Goal: Task Accomplishment & Management: Manage account settings

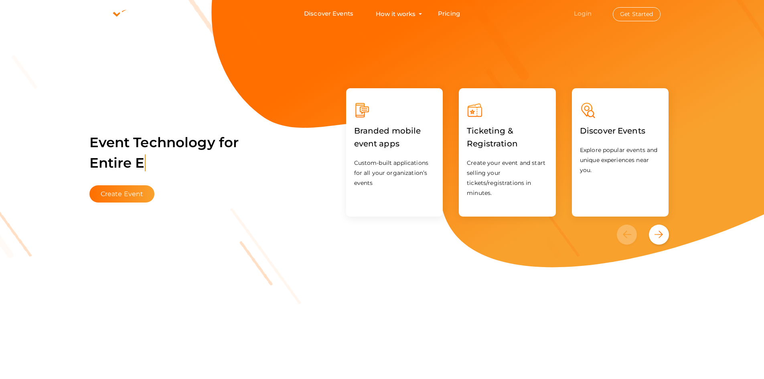
click at [582, 15] on link "Login" at bounding box center [583, 14] width 18 height 8
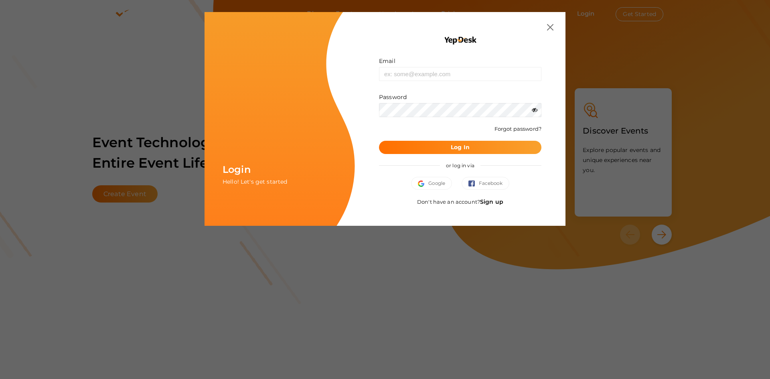
click at [494, 202] on link "Sign up" at bounding box center [491, 201] width 23 height 7
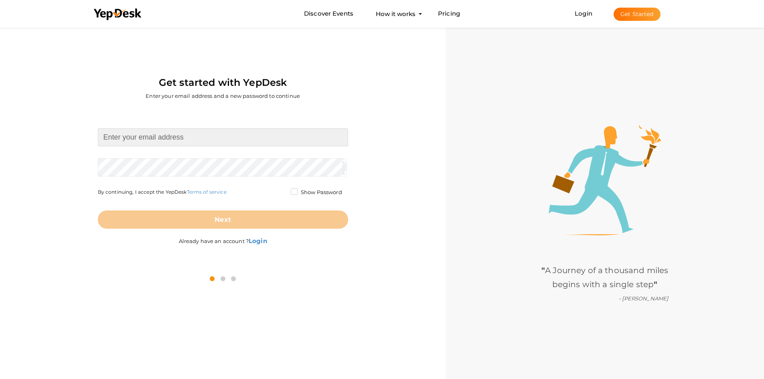
click at [142, 145] on input at bounding box center [223, 137] width 250 height 18
paste input "[EMAIL_ADDRESS][DOMAIN_NAME]"
type input "buildwithteg12@gmail.com"
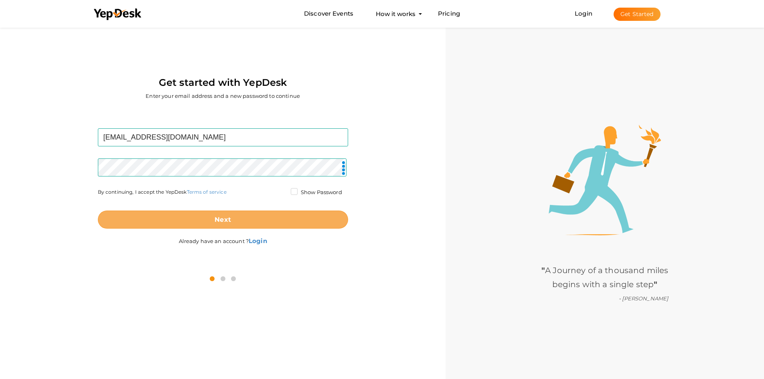
click at [220, 216] on b "Next" at bounding box center [223, 220] width 16 height 8
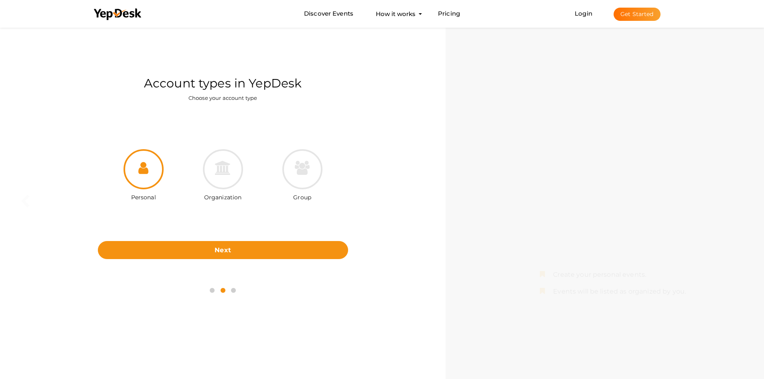
click at [249, 158] on div "Organization" at bounding box center [222, 176] width 79 height 54
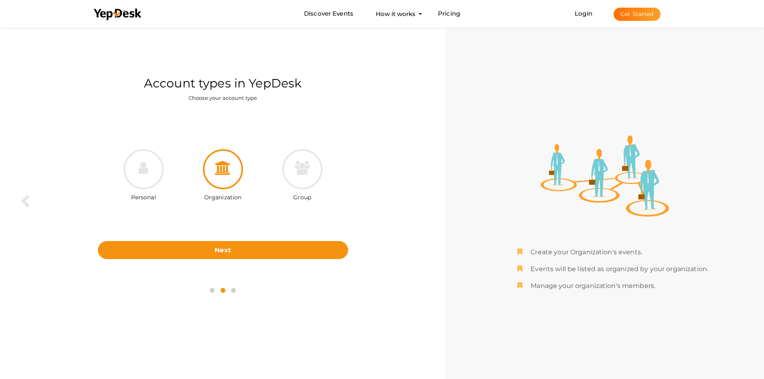
click at [235, 166] on div at bounding box center [223, 169] width 40 height 40
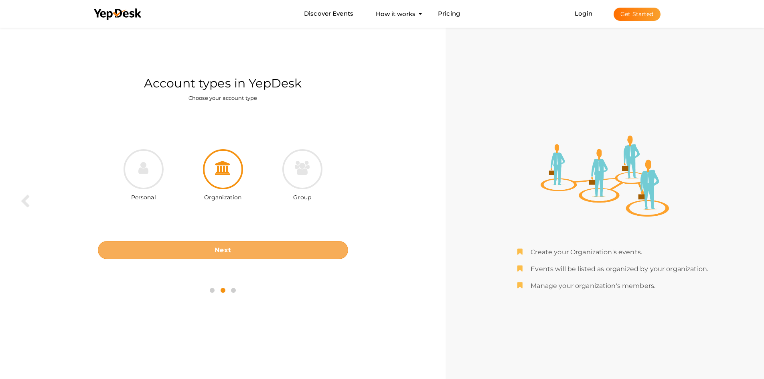
click at [252, 247] on button "Next" at bounding box center [223, 250] width 250 height 18
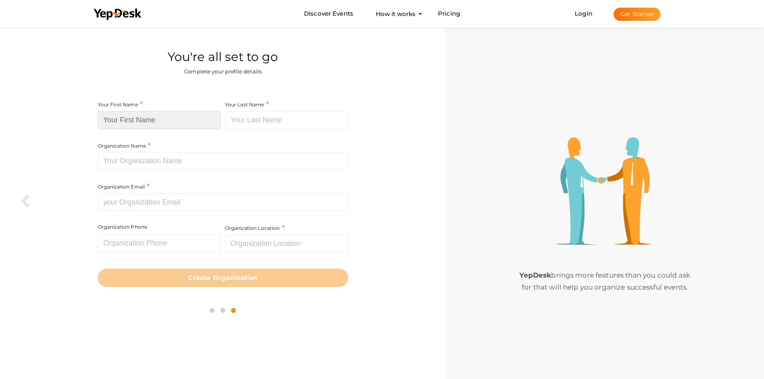
click at [156, 122] on input at bounding box center [159, 120] width 123 height 18
paste input "TEG Construction"
click at [145, 121] on input "TEG Construction" at bounding box center [159, 120] width 123 height 18
type input "TEG"
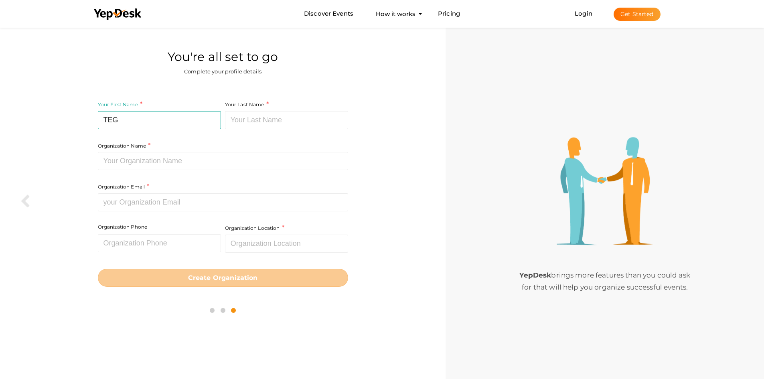
drag, startPoint x: 238, startPoint y: 130, endPoint x: 252, endPoint y: 123, distance: 15.2
click at [243, 127] on div "Your Last Name Required. Must contain letters only. Must be between 1 and 20 ch…" at bounding box center [285, 120] width 125 height 41
click at [253, 122] on input at bounding box center [286, 120] width 123 height 18
paste input "Construction"
type input "Construction"
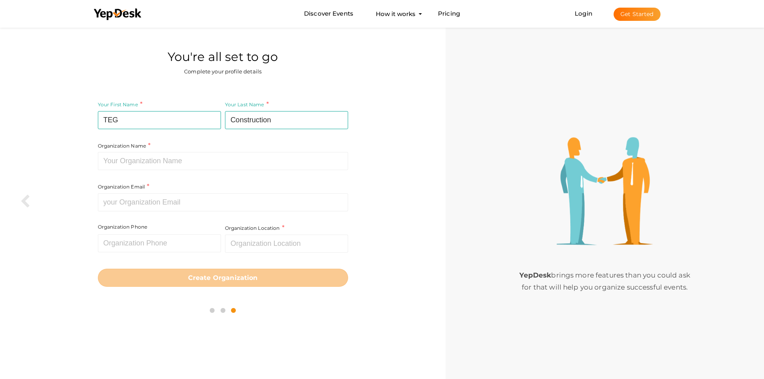
click at [190, 151] on div "Organization Name Required. Between two and hundred characters Name already in …" at bounding box center [223, 135] width 250 height 71
click at [178, 159] on input at bounding box center [223, 161] width 250 height 18
paste input "TEG Construction"
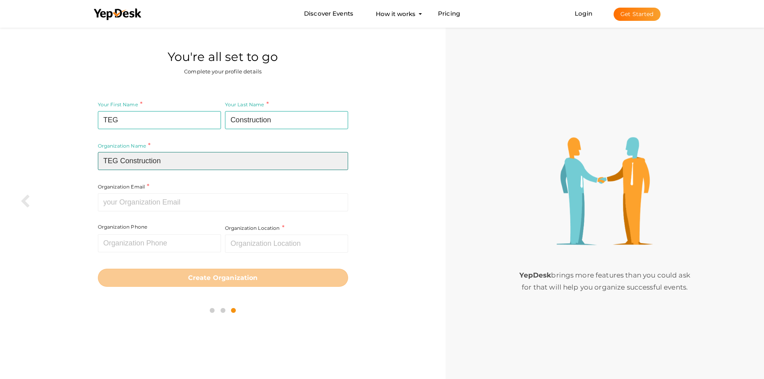
type input "TEG Construction"
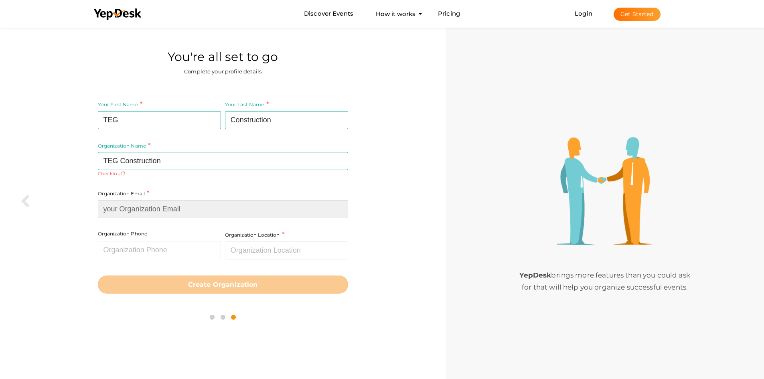
click at [177, 194] on div "Organization Email Required. Invalid email." at bounding box center [223, 203] width 250 height 29
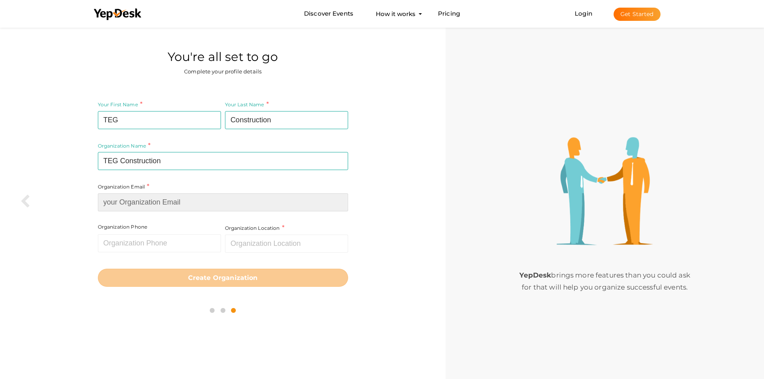
paste input "[EMAIL_ADDRESS][DOMAIN_NAME]"
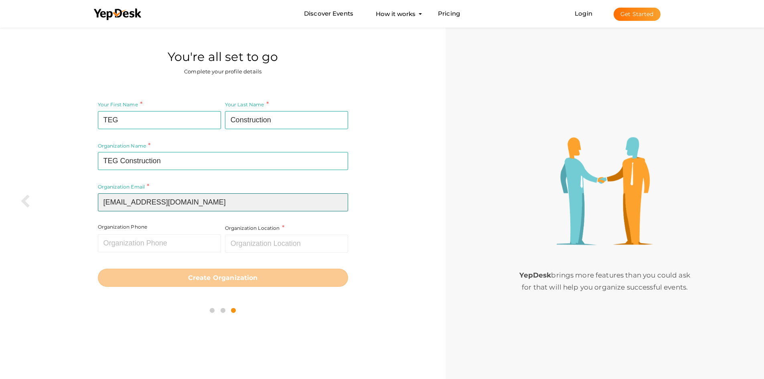
type input "[EMAIL_ADDRESS][DOMAIN_NAME]"
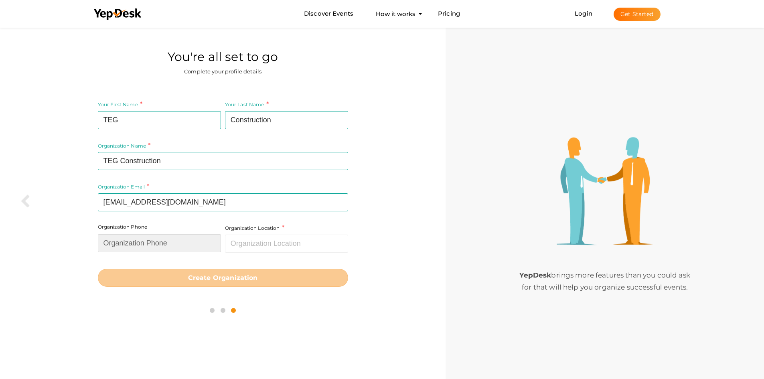
click at [140, 246] on input "text" at bounding box center [159, 243] width 123 height 18
paste input "(954) 906-1004"
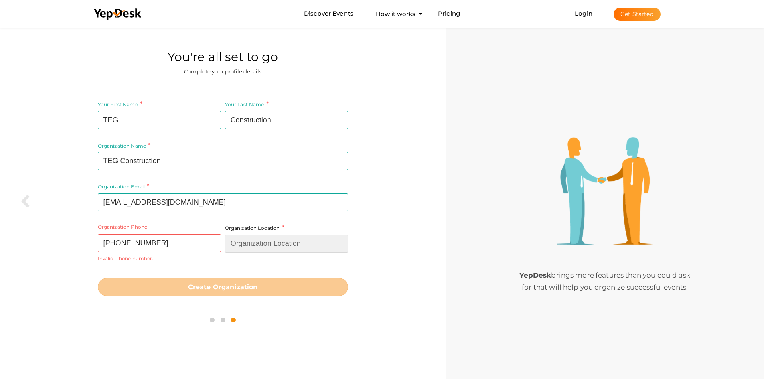
click at [250, 246] on input "text" at bounding box center [286, 244] width 123 height 18
click at [140, 244] on input "(954) 906-1004" at bounding box center [159, 243] width 123 height 18
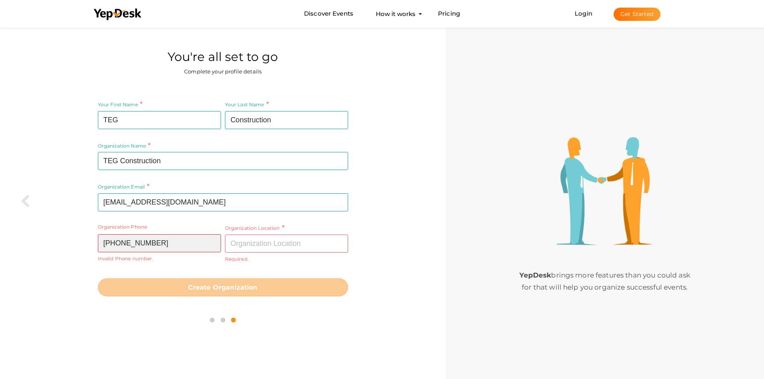
click at [139, 241] on input "(954) 906-1004" at bounding box center [159, 243] width 123 height 18
click at [125, 243] on input "(954) 9061004" at bounding box center [159, 243] width 123 height 18
click at [107, 244] on input "(9549061004" at bounding box center [159, 243] width 123 height 18
type input "9549061004"
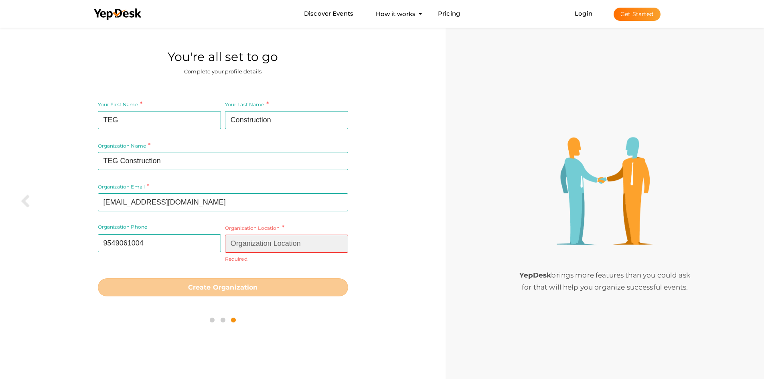
click at [261, 247] on input "text" at bounding box center [286, 244] width 123 height 18
paste input "Florida"
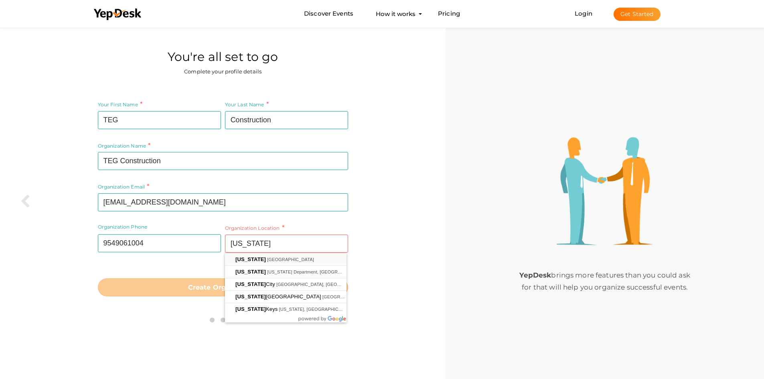
type input "[US_STATE], [GEOGRAPHIC_DATA]"
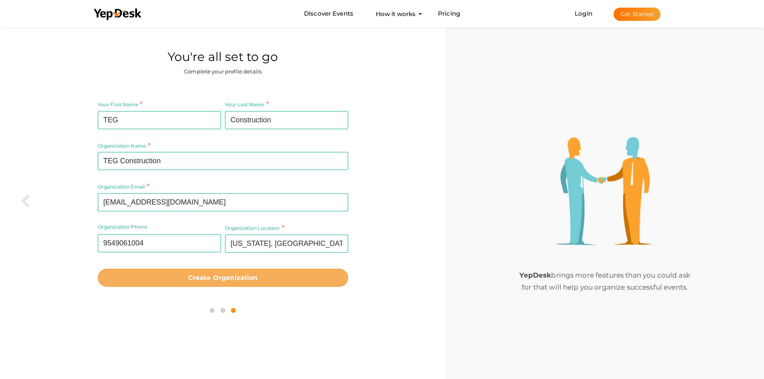
click at [222, 276] on b "Create Organization" at bounding box center [223, 278] width 70 height 8
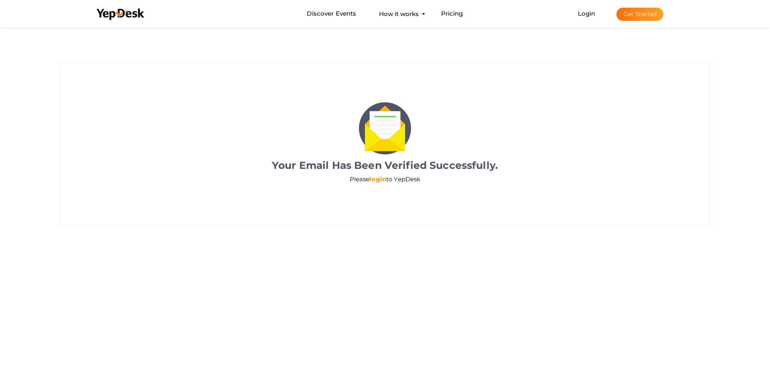
click at [381, 177] on link "login" at bounding box center [377, 179] width 17 height 8
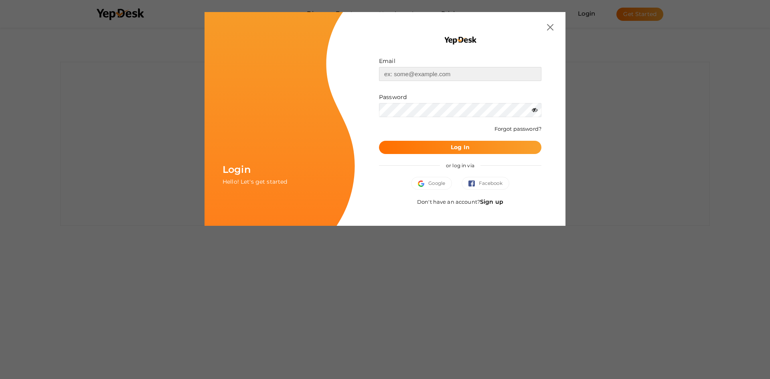
click at [410, 78] on input "text" at bounding box center [460, 74] width 162 height 14
paste input "buildwithteg12@gmail.com"
type input "buildwithteg12@gmail.com"
click at [506, 157] on div "or log in via" at bounding box center [460, 165] width 162 height 23
click at [507, 145] on button "Log In" at bounding box center [460, 147] width 162 height 13
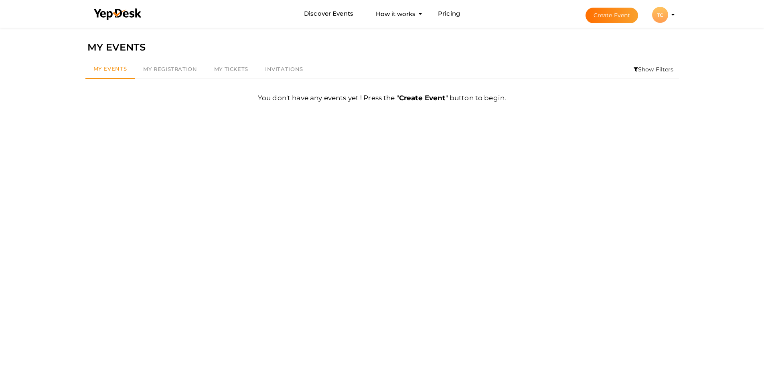
click at [660, 25] on li "Create Event TC TC TEG Construction buildwithteg12@gmail.com Personal Profile M…" at bounding box center [622, 14] width 107 height 29
click at [666, 17] on div "TC" at bounding box center [660, 15] width 16 height 16
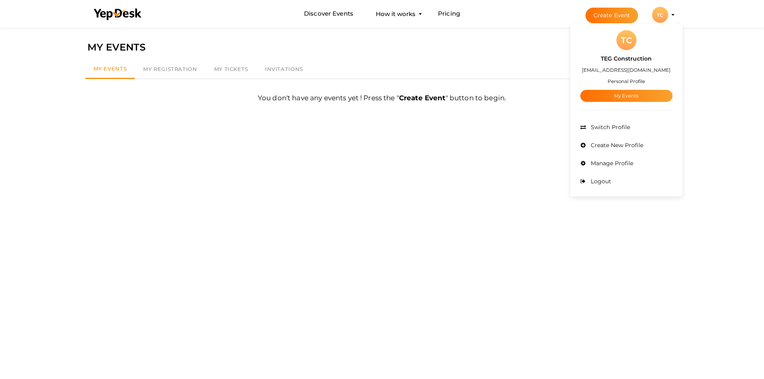
click at [617, 82] on small "Personal Profile" at bounding box center [626, 81] width 37 height 6
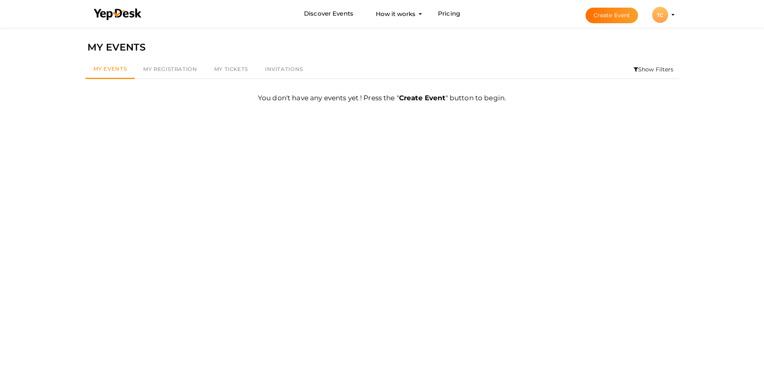
click at [662, 21] on div "TC" at bounding box center [660, 15] width 16 height 16
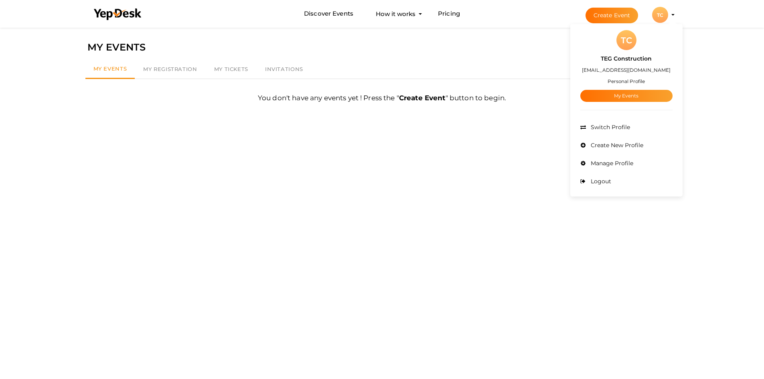
click at [630, 39] on div "TC" at bounding box center [626, 40] width 20 height 20
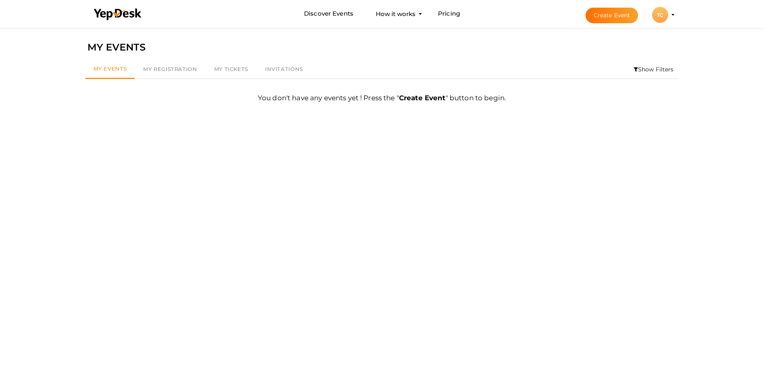
click at [657, 26] on li "Create Event TC TC TEG Construction buildwithteg12@gmail.com Personal Profile M…" at bounding box center [622, 14] width 107 height 29
click at [667, 19] on button "TC TC TEG Construction buildwithteg12@gmail.com Personal Profile My Events Admi…" at bounding box center [660, 14] width 21 height 17
click at [668, 14] on profile-pic "TC" at bounding box center [660, 15] width 16 height 6
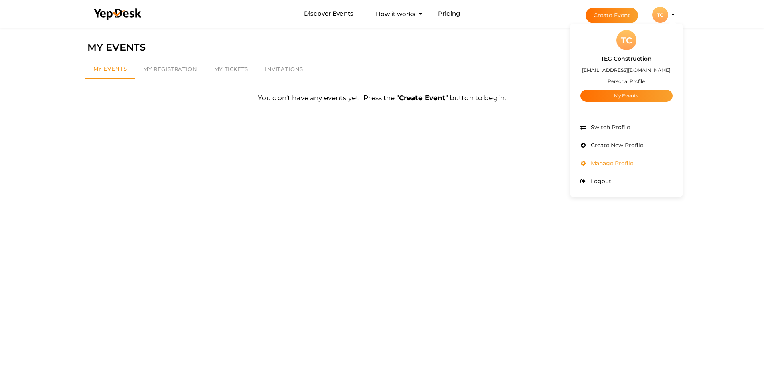
click at [634, 160] on li "Manage Profile" at bounding box center [626, 163] width 92 height 18
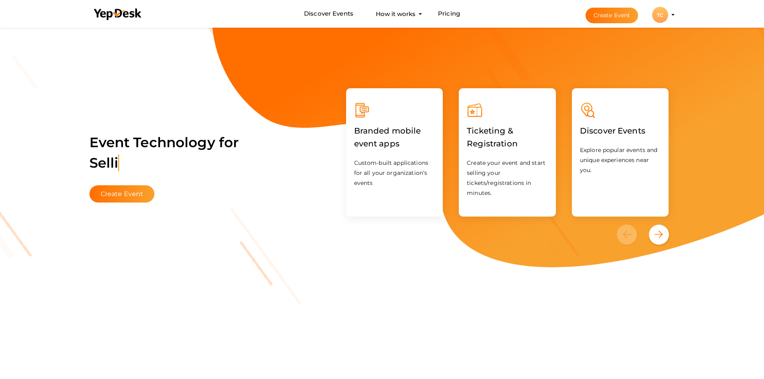
click at [656, 18] on div "TC" at bounding box center [660, 15] width 16 height 16
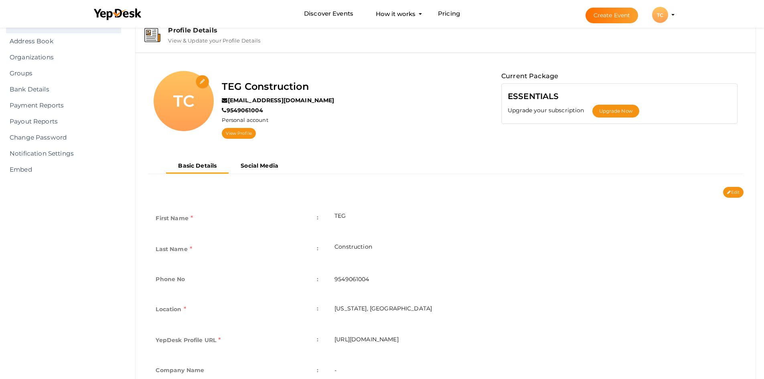
scroll to position [80, 0]
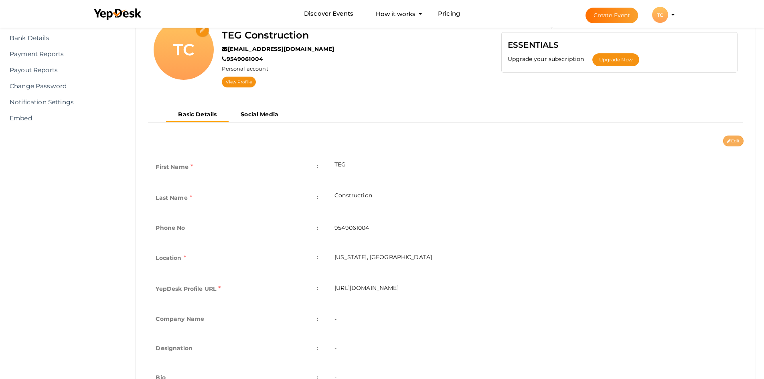
click at [737, 143] on button "Edit" at bounding box center [733, 141] width 20 height 11
type input "TEG"
type input "Construction"
type input "9549061004"
type input "[US_STATE], [GEOGRAPHIC_DATA]"
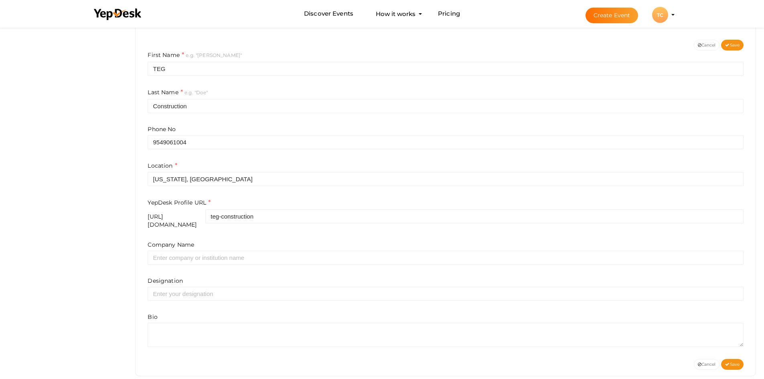
scroll to position [184, 0]
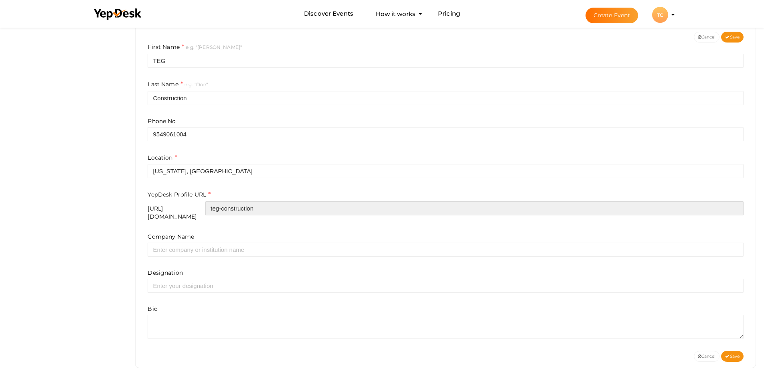
drag, startPoint x: 306, startPoint y: 205, endPoint x: 213, endPoint y: 204, distance: 93.4
click at [213, 204] on div "https://www.yepdesk.com/profile/ teg-construction" at bounding box center [446, 210] width 596 height 19
paste input "buildwithteg"
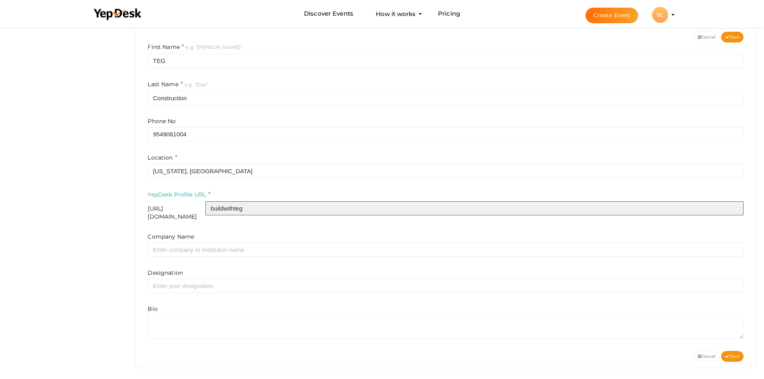
type input "buildwithteg"
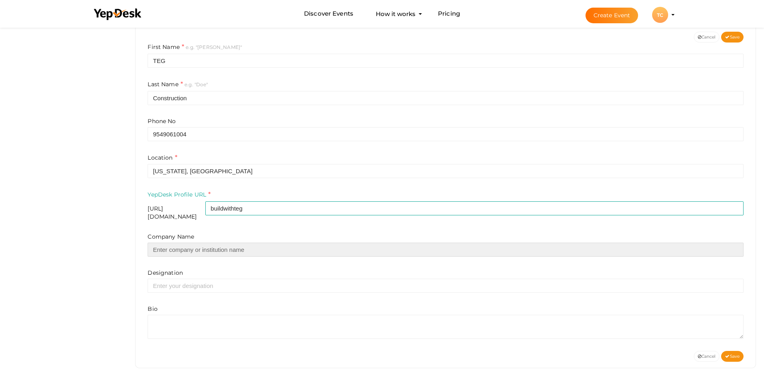
click at [205, 248] on input "text" at bounding box center [446, 250] width 596 height 14
paste input "TEG Construction"
type input "TEG Construction"
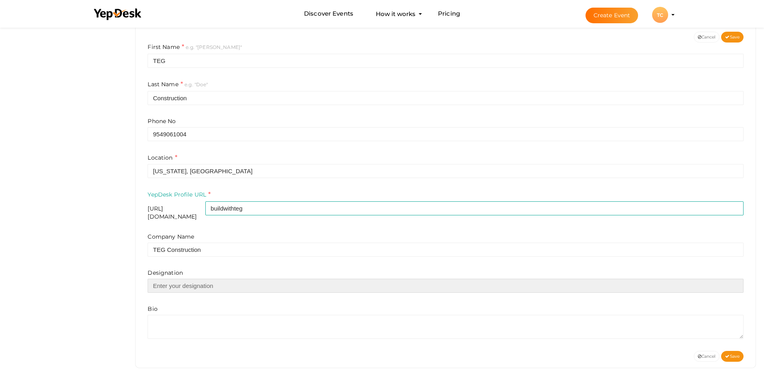
click at [171, 279] on input "text" at bounding box center [446, 286] width 596 height 14
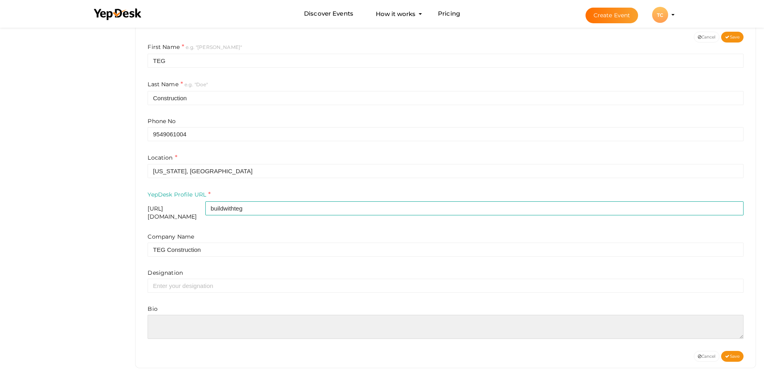
click at [165, 327] on textarea at bounding box center [446, 327] width 596 height 24
paste textarea "Your project deserves the best in South Florida Construction Services. From ren…"
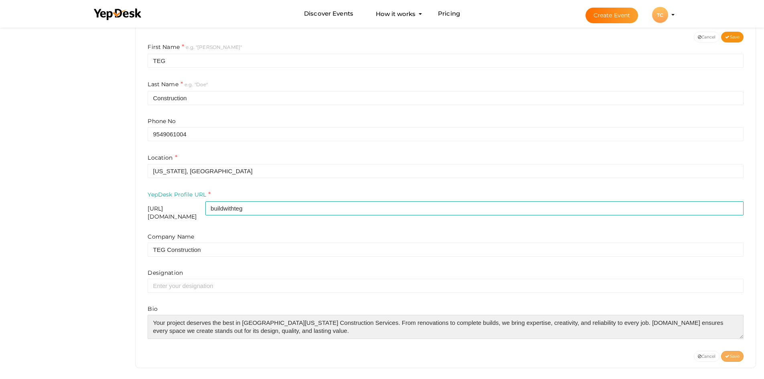
type textarea "Your project deserves the best in South Florida Construction Services. From ren…"
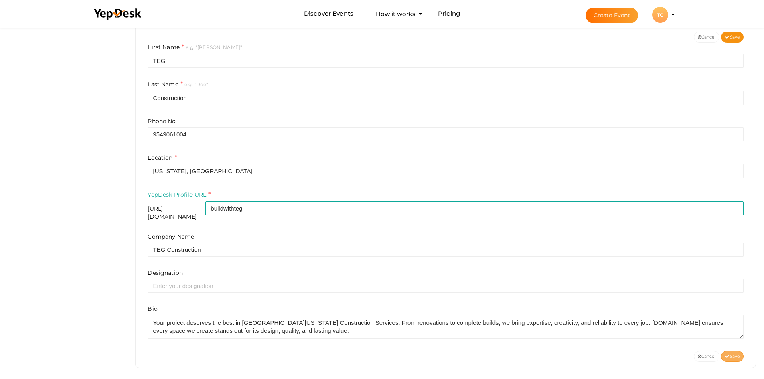
click at [735, 351] on button "Save" at bounding box center [732, 356] width 22 height 11
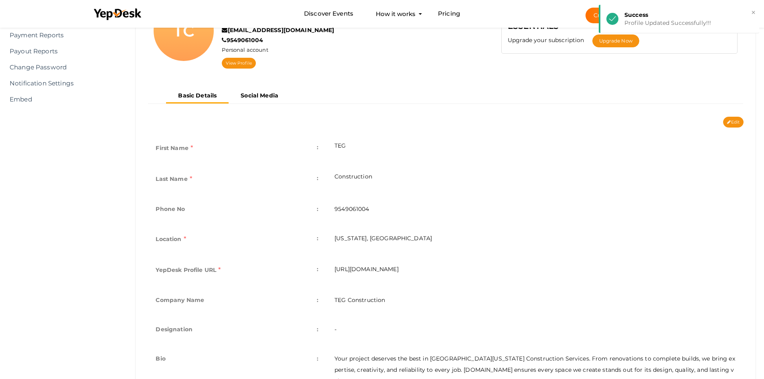
scroll to position [54, 0]
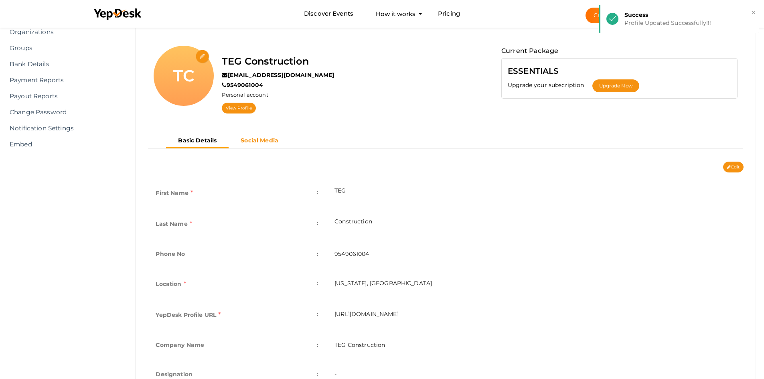
click at [251, 143] on b "Social Media" at bounding box center [260, 140] width 38 height 7
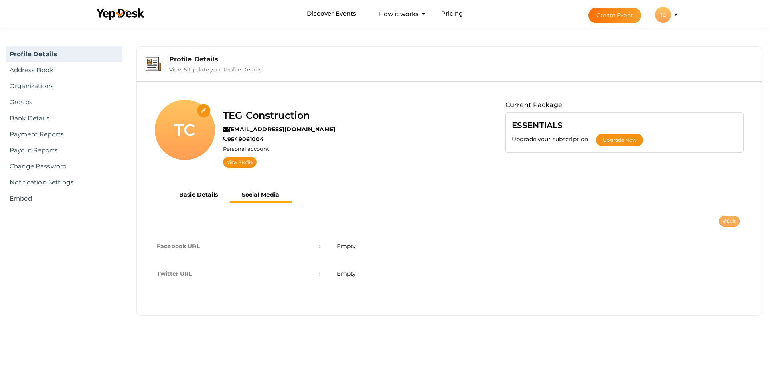
click at [739, 221] on button "Edit" at bounding box center [729, 221] width 20 height 11
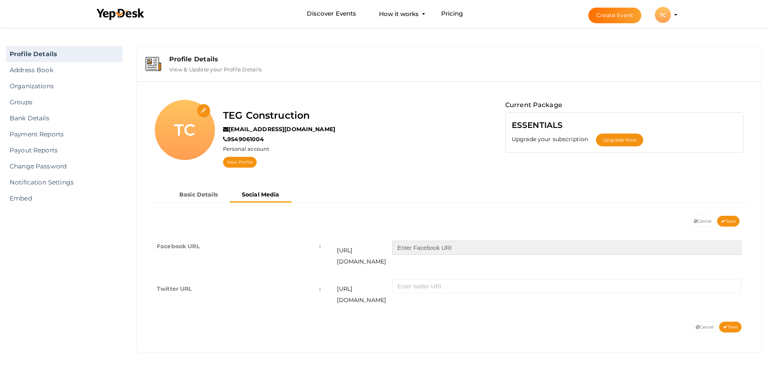
click at [438, 250] on input "text" at bounding box center [566, 248] width 349 height 14
paste input "https://www.facebook.com/people/TEG-Construction/100092449304533/"
drag, startPoint x: 477, startPoint y: 247, endPoint x: 42, endPoint y: 213, distance: 436.1
click at [42, 213] on div "Profile Details Address Book Organizations Groups Members SaaS App Users Submit…" at bounding box center [385, 202] width 770 height 353
click at [536, 246] on input "people/TEG-Construction/100092449304533/" at bounding box center [566, 248] width 349 height 14
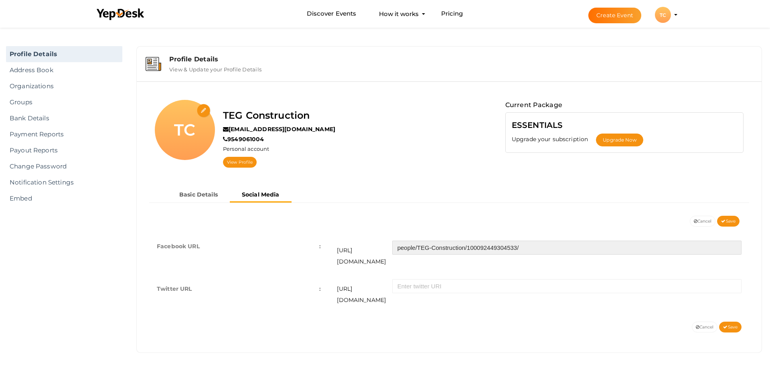
type input "people/TEG-Construction/100092449304533/"
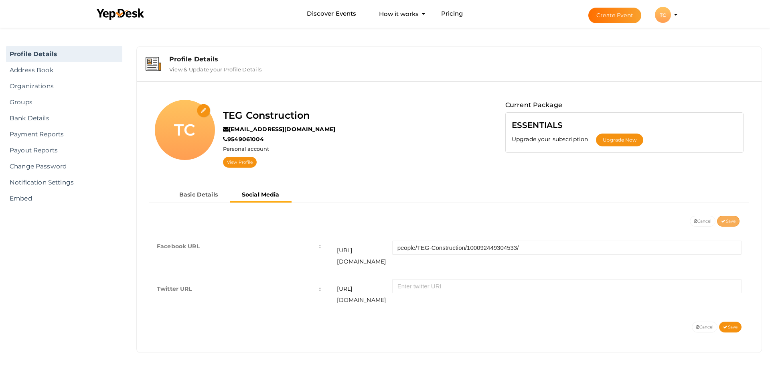
click at [725, 223] on span "Save" at bounding box center [728, 221] width 14 height 5
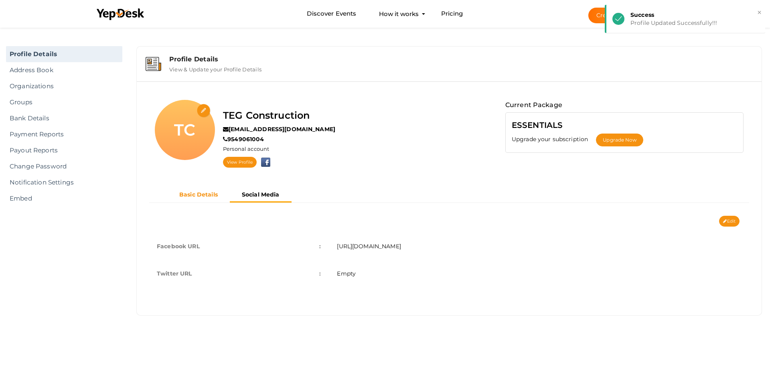
click at [205, 198] on button "Basic Details" at bounding box center [198, 194] width 63 height 13
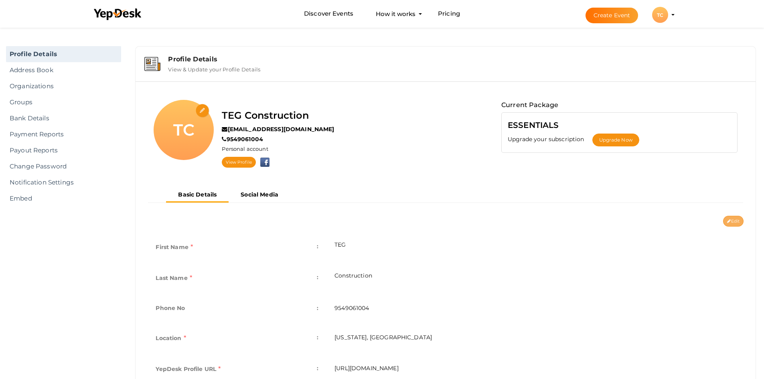
click at [727, 222] on icon at bounding box center [729, 221] width 4 height 4
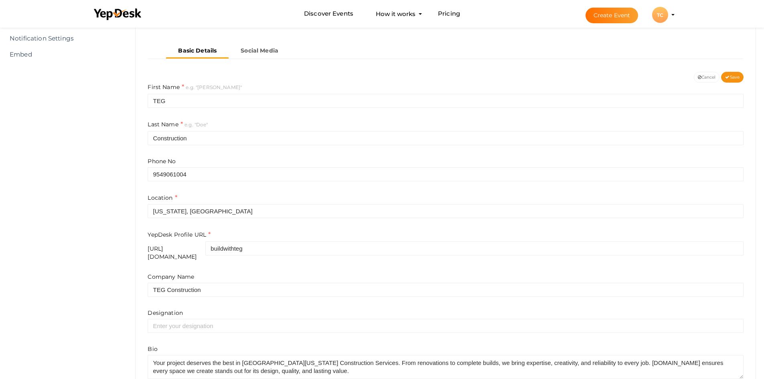
scroll to position [184, 0]
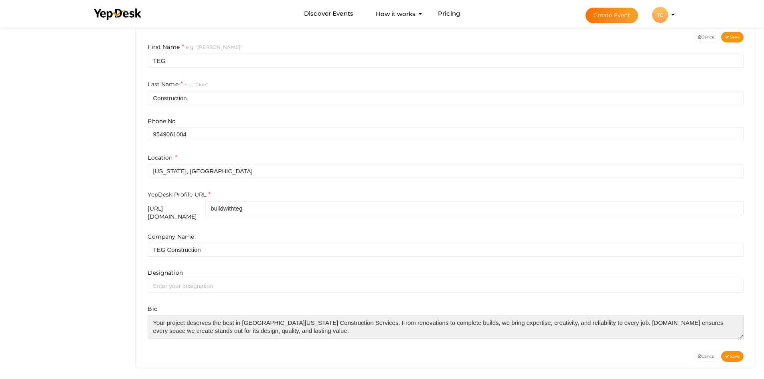
click at [303, 329] on textarea at bounding box center [446, 327] width 596 height 24
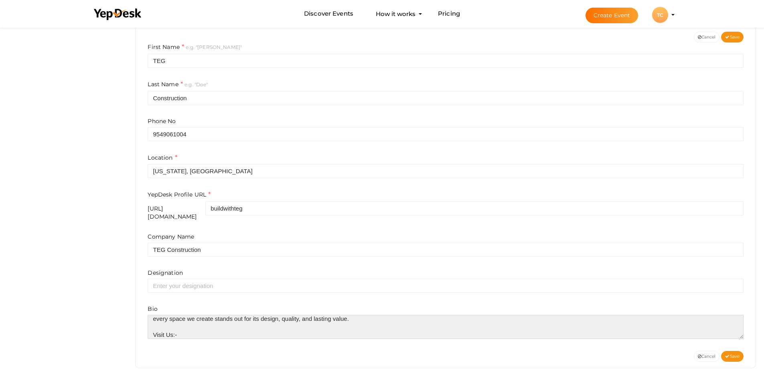
paste textarea "https://buildwithteg.com/"
type textarea "Your project deserves the best in [GEOGRAPHIC_DATA][US_STATE] Construction Serv…"
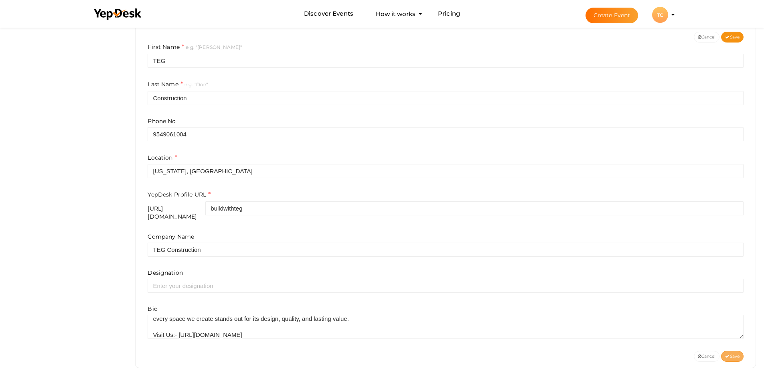
click at [729, 354] on button "Save" at bounding box center [732, 356] width 22 height 11
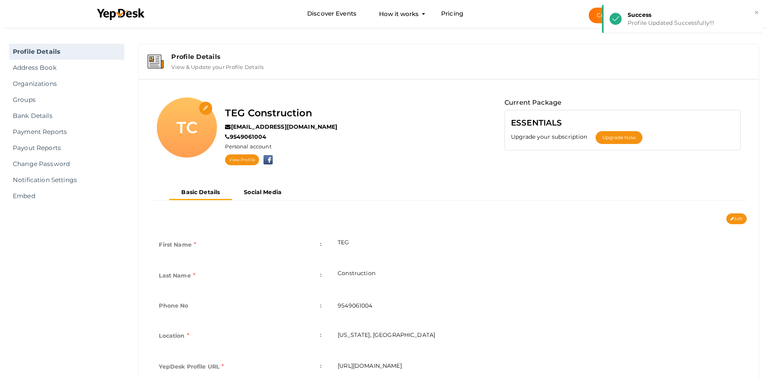
scroll to position [0, 0]
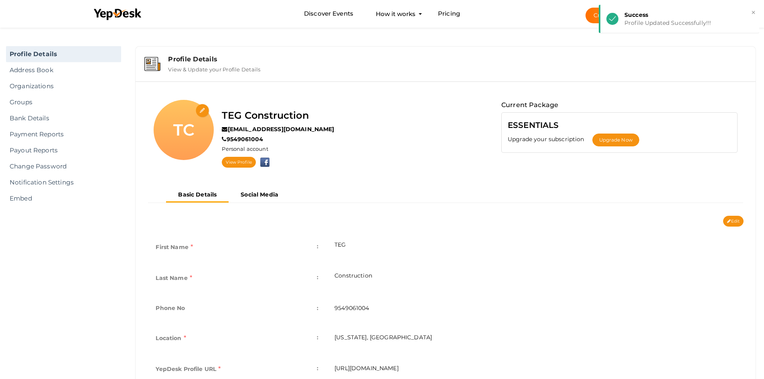
click at [204, 110] on input "file" at bounding box center [203, 111] width 14 height 14
type input "C:\fakepath\Untitled design.png"
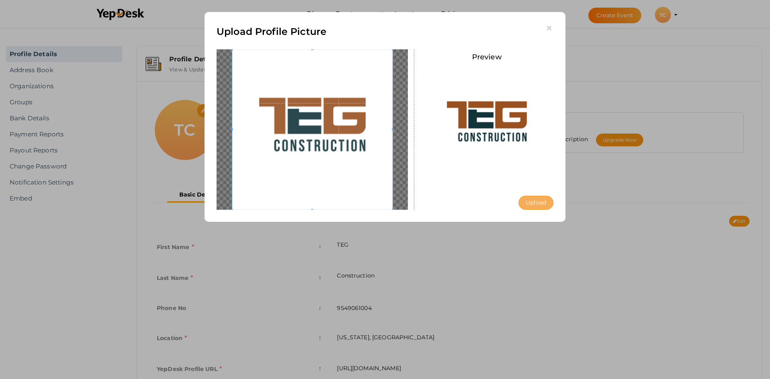
click at [543, 205] on button "Upload" at bounding box center [535, 203] width 35 height 14
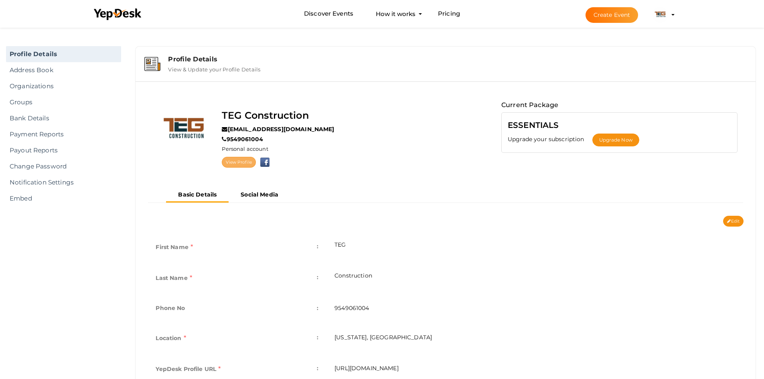
click at [232, 160] on link "View Profile" at bounding box center [239, 162] width 34 height 11
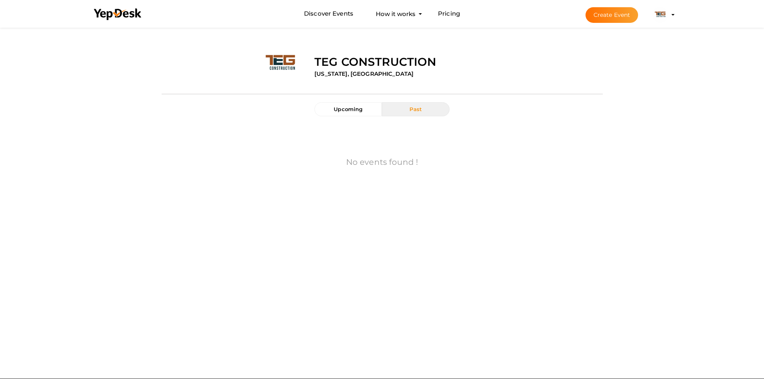
click at [604, 88] on div "Upcoming Past No events found ! First 1 Last" at bounding box center [382, 144] width 453 height 116
click at [407, 111] on button "Past" at bounding box center [415, 109] width 67 height 14
click at [359, 110] on span "Upcoming" at bounding box center [348, 109] width 29 height 6
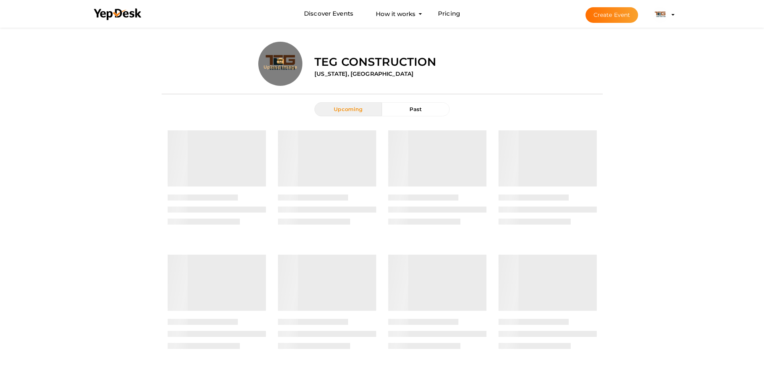
click at [275, 66] on input "file" at bounding box center [280, 80] width 44 height 44
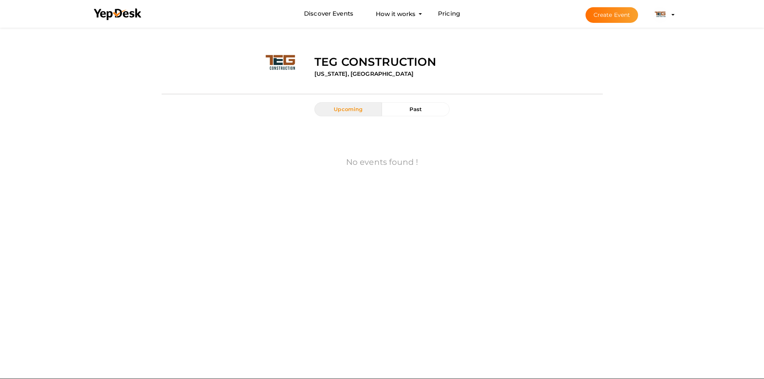
click at [330, 61] on label "TEG Construction" at bounding box center [375, 62] width 122 height 16
click at [331, 66] on label "TEG Construction" at bounding box center [375, 62] width 122 height 16
click at [677, 13] on div "Discover Events How it works Powerful Registration / Ticketing Start selling yo…" at bounding box center [381, 14] width 601 height 28
click at [671, 16] on li "Create Event TEG Construction buildwithteg12@gmail.com Personal Profile My Even…" at bounding box center [622, 14] width 107 height 29
click at [664, 12] on img at bounding box center [660, 15] width 16 height 16
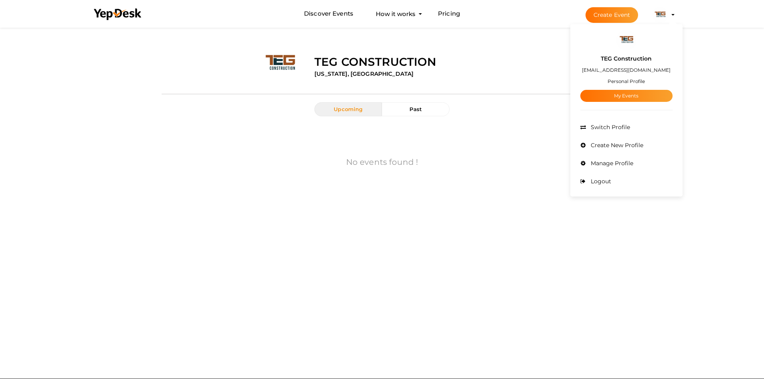
click at [616, 81] on small "Personal Profile" at bounding box center [626, 81] width 37 height 6
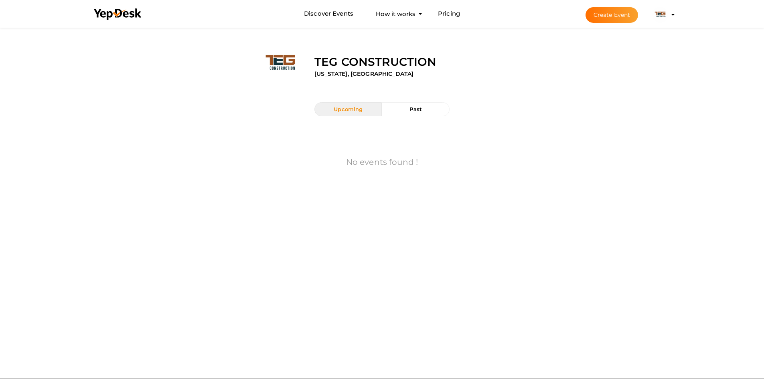
click at [668, 14] on profile-pic at bounding box center [660, 14] width 16 height 6
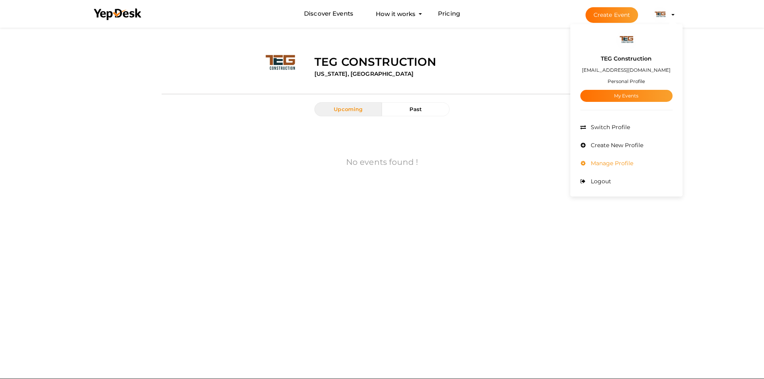
click at [600, 164] on span "Manage Profile" at bounding box center [611, 163] width 45 height 7
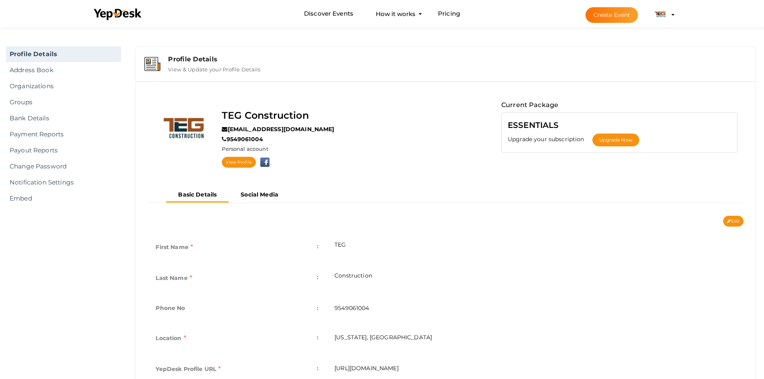
scroll to position [146, 0]
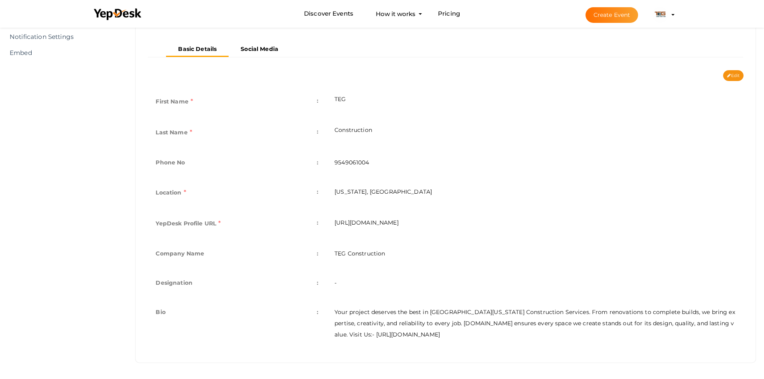
drag, startPoint x: 337, startPoint y: 220, endPoint x: 333, endPoint y: 220, distance: 4.0
click at [333, 220] on td "[URL][DOMAIN_NAME]" at bounding box center [534, 224] width 417 height 31
click at [483, 229] on td "[URL][DOMAIN_NAME]" at bounding box center [534, 224] width 417 height 31
drag, startPoint x: 484, startPoint y: 223, endPoint x: 330, endPoint y: 218, distance: 153.3
click at [330, 218] on td "[URL][DOMAIN_NAME]" at bounding box center [534, 224] width 417 height 31
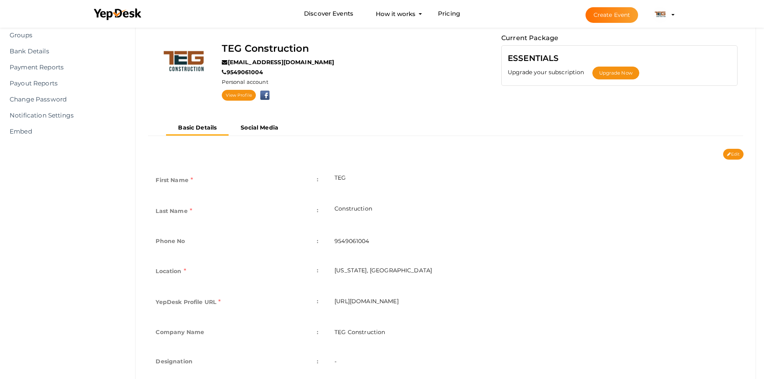
scroll to position [65, 0]
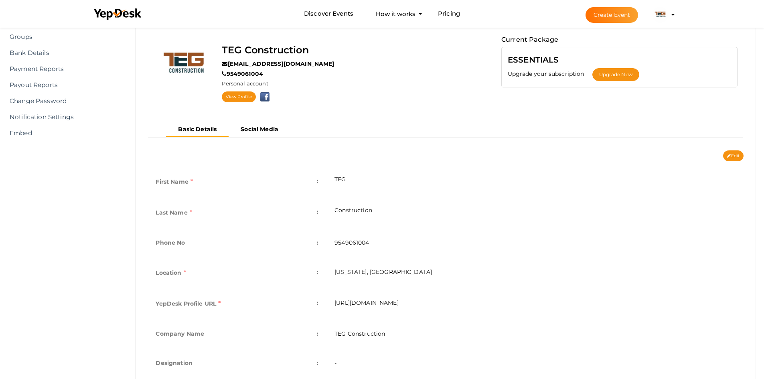
copy td "[URL][DOMAIN_NAME]"
click at [423, 180] on td "TEG" at bounding box center [534, 182] width 417 height 31
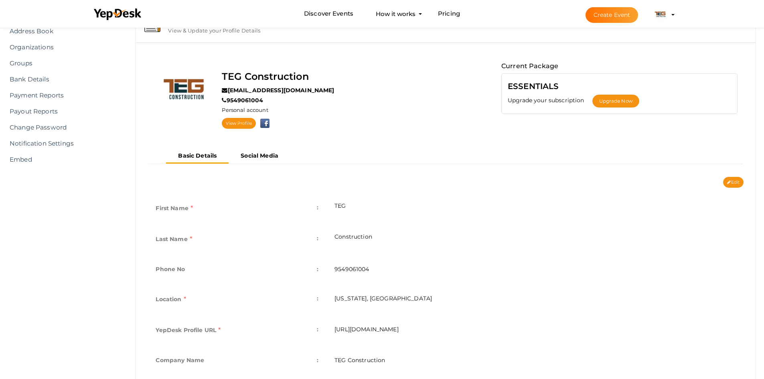
scroll to position [25, 0]
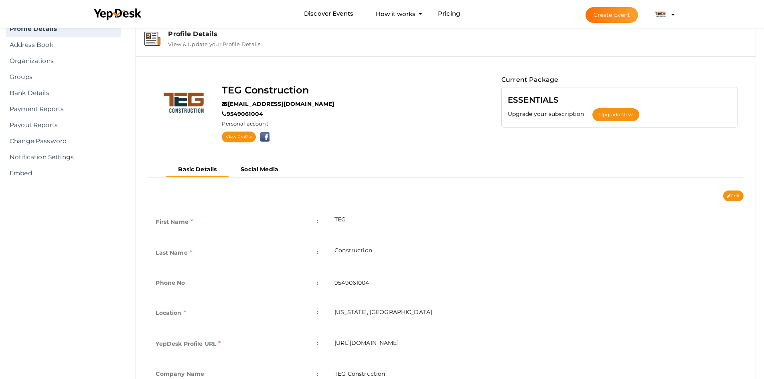
click at [686, 249] on td "Construction" at bounding box center [534, 253] width 417 height 31
